Goal: Task Accomplishment & Management: Use online tool/utility

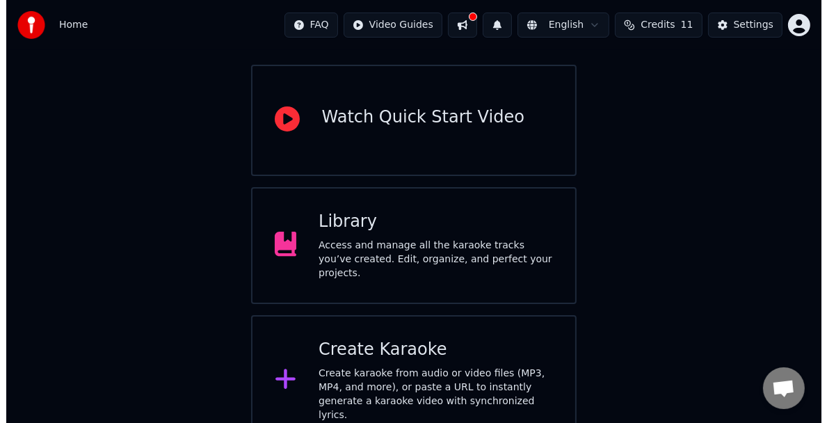
scroll to position [116, 0]
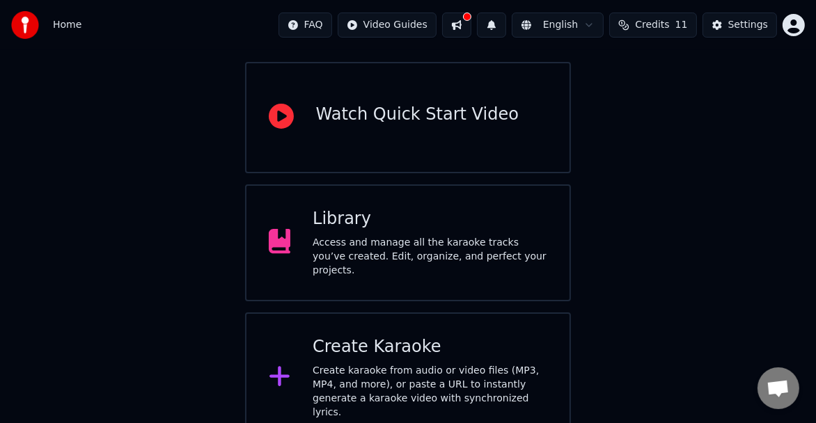
click at [264, 374] on div "Create Karaoke Create karaoke from audio or video files (MP3, MP4, and more), o…" at bounding box center [408, 377] width 326 height 131
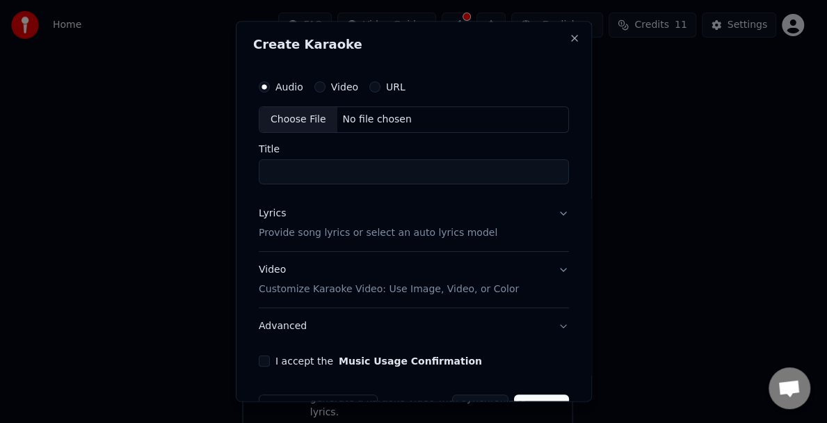
click at [320, 119] on div "Choose File" at bounding box center [299, 119] width 78 height 25
click at [293, 172] on input "Title" at bounding box center [414, 171] width 310 height 25
type input "**********"
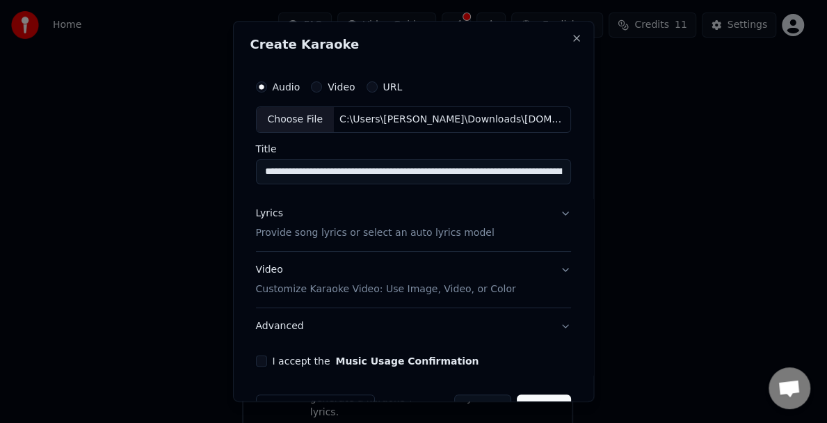
click at [287, 214] on div "Lyrics Provide song lyrics or select an auto lyrics model" at bounding box center [375, 223] width 239 height 33
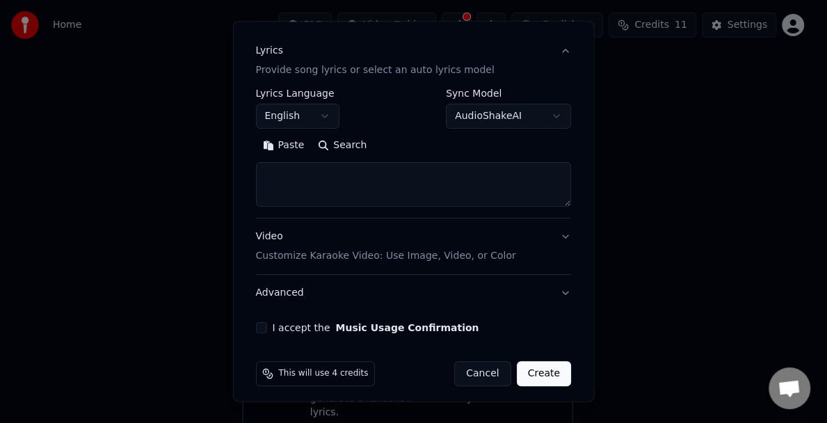
scroll to position [169, 0]
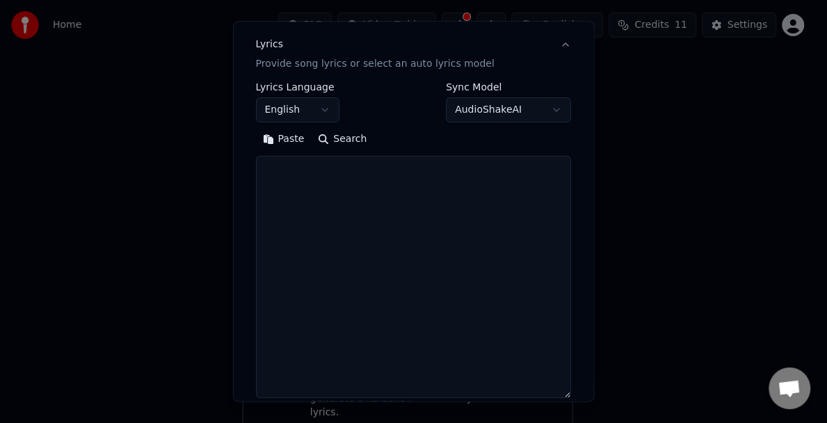
drag, startPoint x: 560, startPoint y: 194, endPoint x: 552, endPoint y: 388, distance: 194.4
click at [557, 391] on textarea at bounding box center [414, 277] width 316 height 242
click at [265, 179] on textarea at bounding box center [414, 277] width 316 height 242
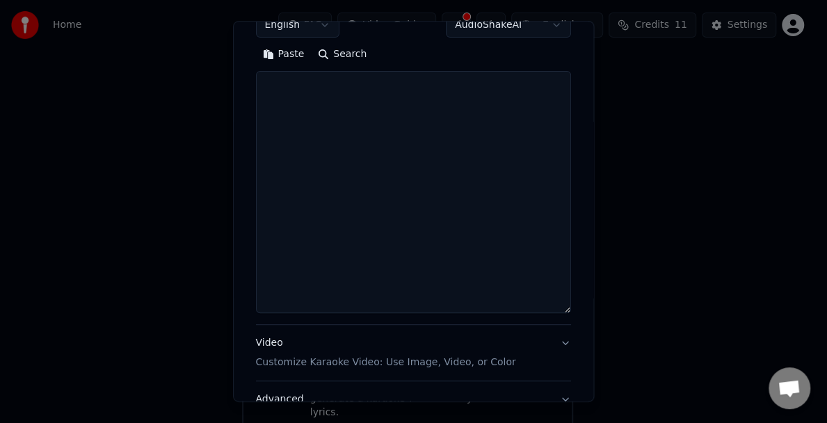
scroll to position [308, 0]
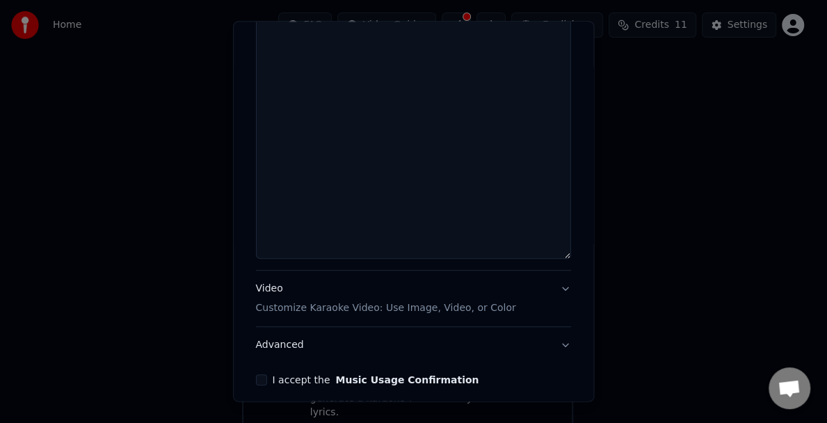
click at [256, 377] on button "I accept the Music Usage Confirmation" at bounding box center [261, 379] width 11 height 11
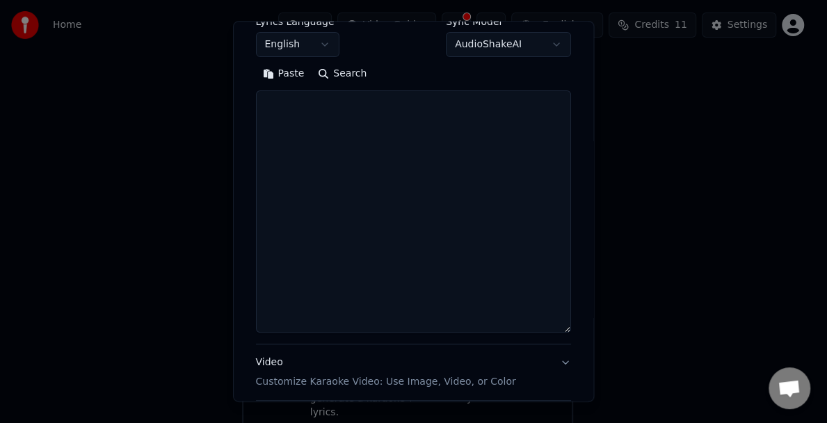
scroll to position [169, 0]
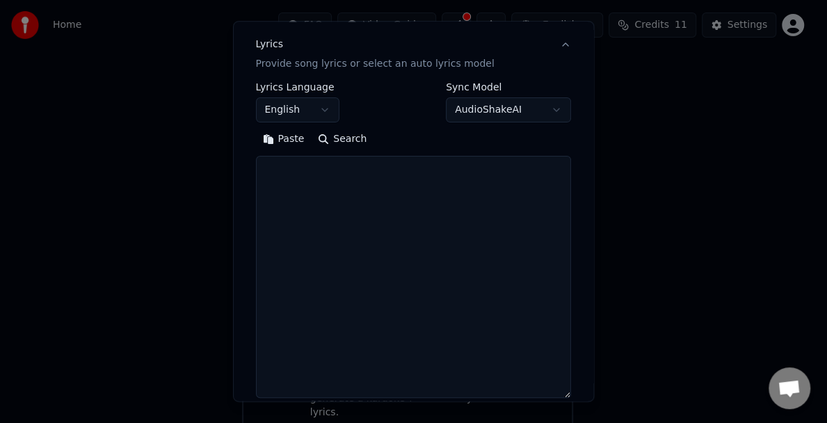
click at [296, 182] on textarea at bounding box center [414, 277] width 316 height 242
paste textarea "**********"
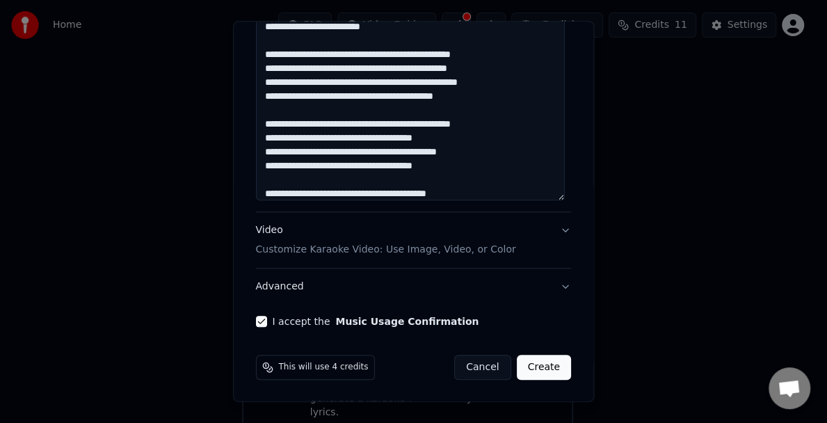
scroll to position [88, 0]
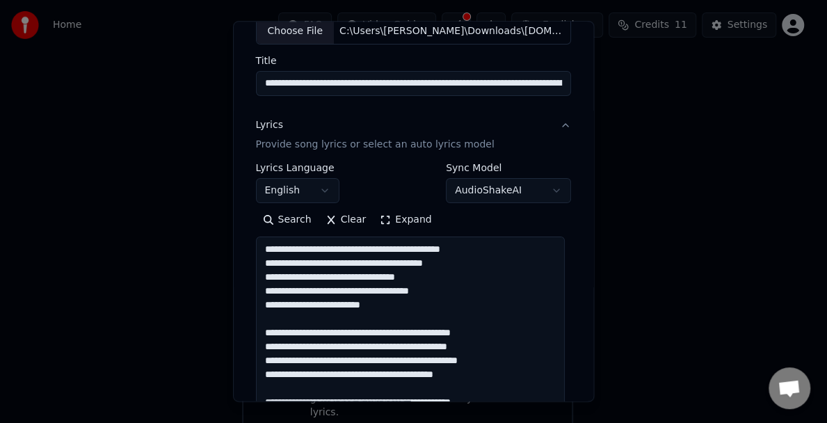
type textarea "**********"
click at [548, 186] on button "AudioShakeAI" at bounding box center [508, 190] width 125 height 25
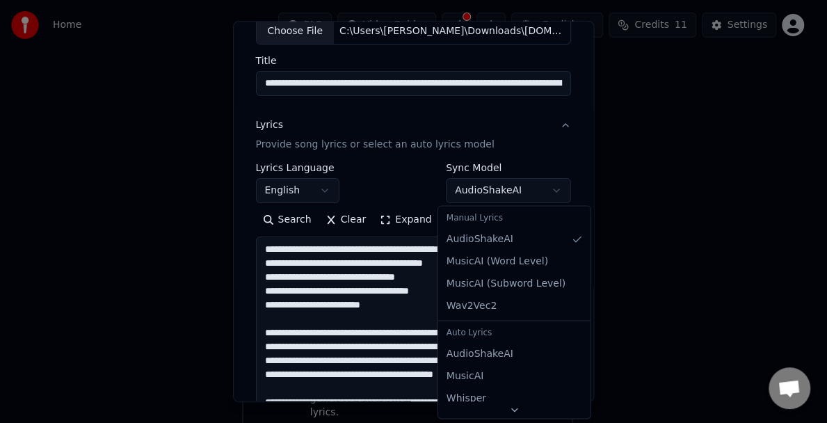
click at [548, 186] on div at bounding box center [413, 211] width 827 height 423
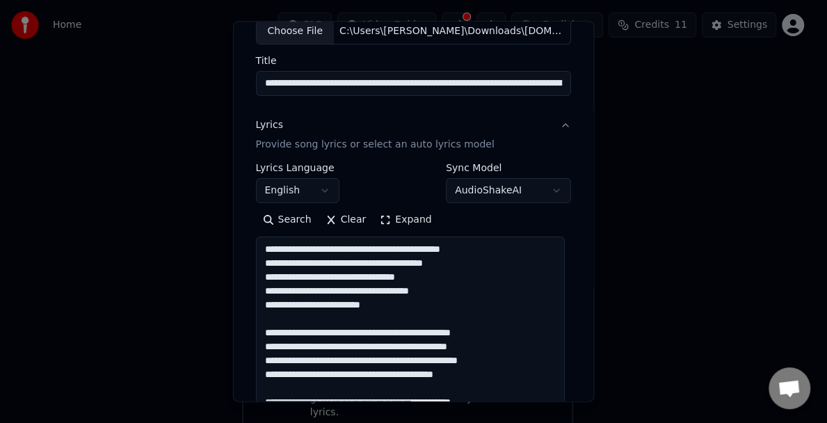
click at [548, 186] on button "AudioShakeAI" at bounding box center [508, 190] width 125 height 25
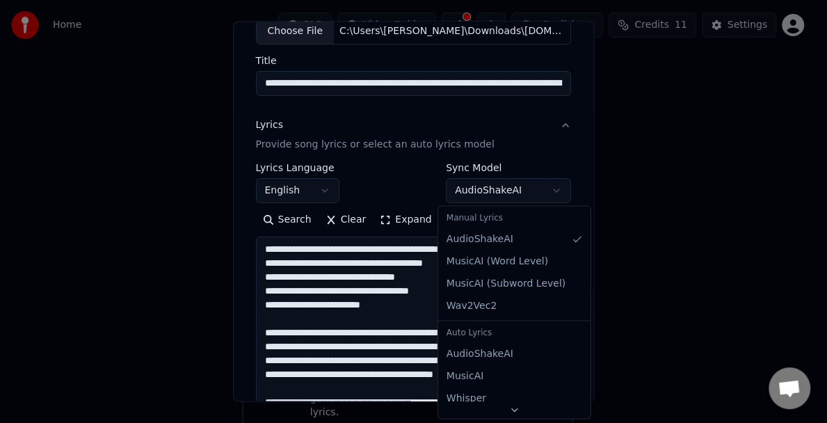
click at [548, 186] on body "**********" at bounding box center [408, 164] width 816 height 560
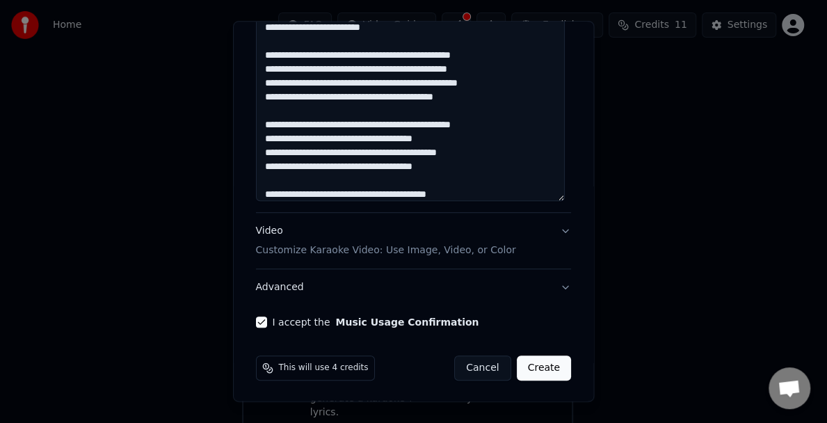
scroll to position [367, 0]
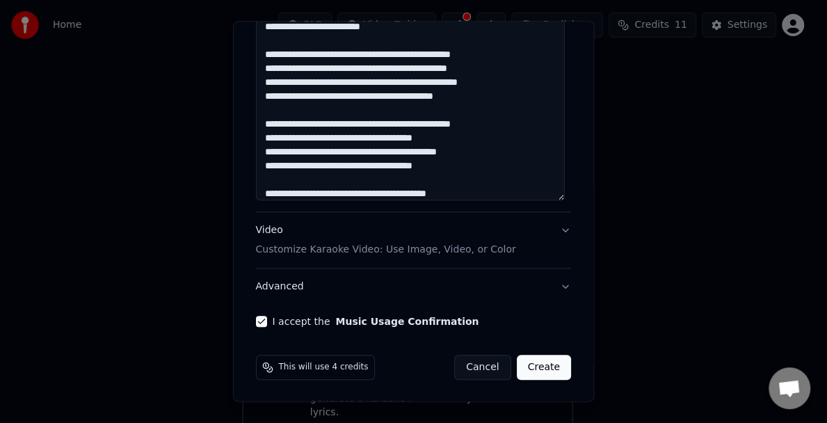
click at [539, 363] on button "Create" at bounding box center [544, 367] width 55 height 25
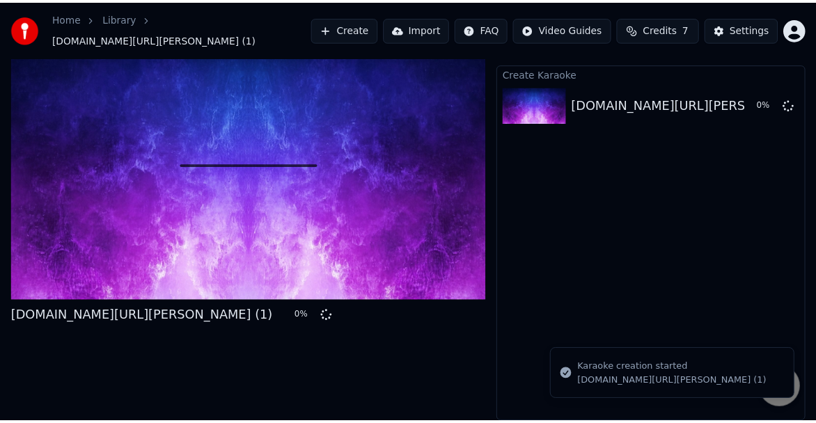
scroll to position [40, 0]
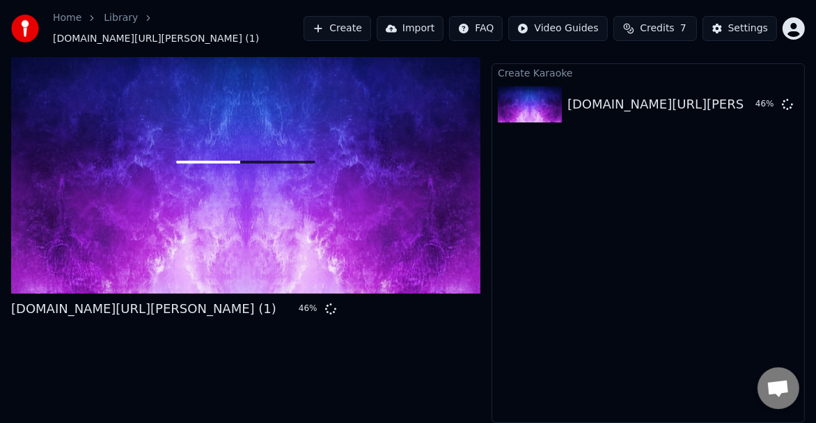
click at [646, 318] on div "Create Karaoke [DOMAIN_NAME][URL][PERSON_NAME] (1) 46 %" at bounding box center [647, 243] width 313 height 360
click at [658, 244] on div "Create Karaoke [DOMAIN_NAME][URL][PERSON_NAME] (1) 46 %" at bounding box center [647, 243] width 313 height 360
click at [743, 244] on div "Create Karaoke [DOMAIN_NAME][URL][PERSON_NAME] (1) 47 %" at bounding box center [647, 243] width 313 height 360
drag, startPoint x: 370, startPoint y: 197, endPoint x: 370, endPoint y: 211, distance: 13.9
click at [370, 197] on div at bounding box center [245, 162] width 469 height 264
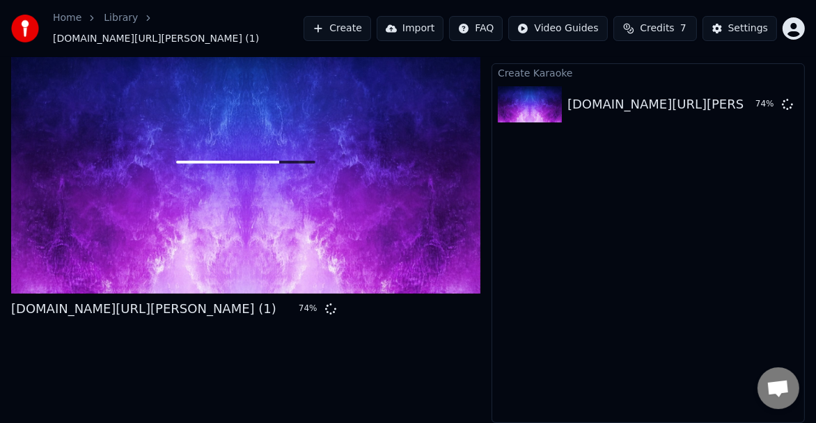
click at [370, 197] on div at bounding box center [245, 162] width 469 height 264
click at [370, 211] on div at bounding box center [245, 162] width 469 height 264
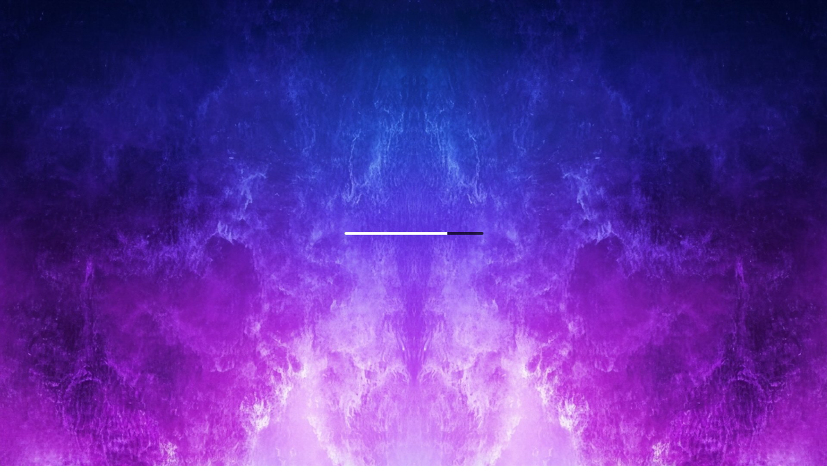
click at [373, 212] on div at bounding box center [413, 233] width 827 height 466
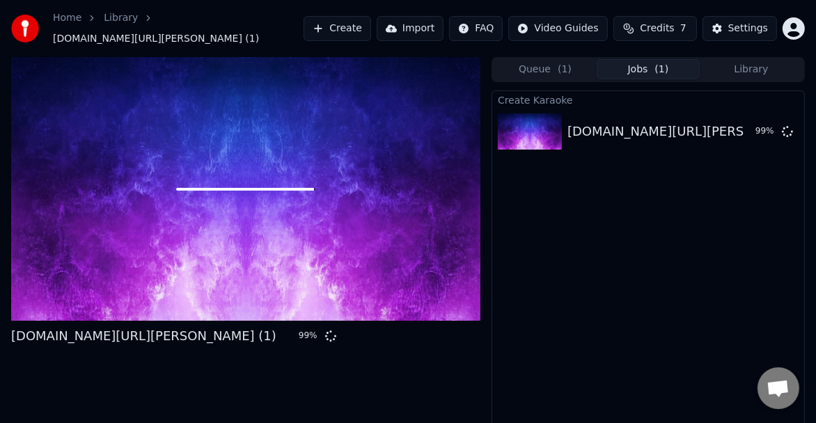
click at [118, 37] on span "[DOMAIN_NAME][URL][PERSON_NAME] (1)" at bounding box center [156, 39] width 206 height 14
click at [209, 224] on div at bounding box center [245, 189] width 469 height 264
drag, startPoint x: 209, startPoint y: 224, endPoint x: 209, endPoint y: 239, distance: 15.3
click at [209, 224] on div at bounding box center [245, 189] width 469 height 264
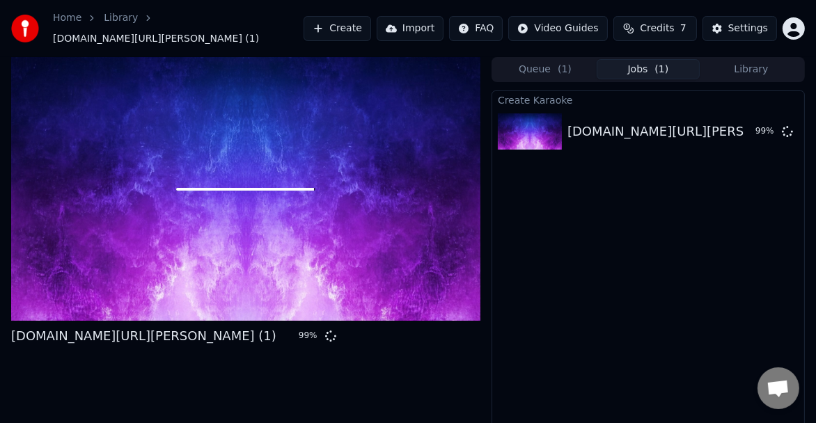
click at [209, 224] on div at bounding box center [245, 189] width 469 height 264
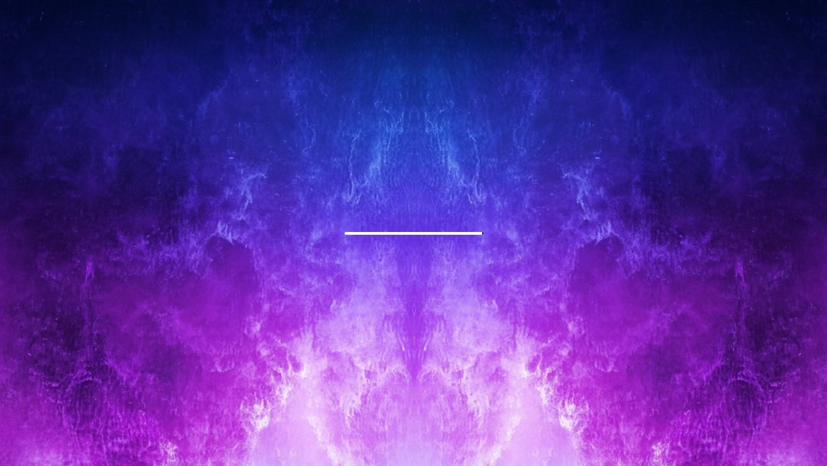
click at [195, 249] on div at bounding box center [413, 233] width 827 height 466
